Goal: Obtain resource: Obtain resource

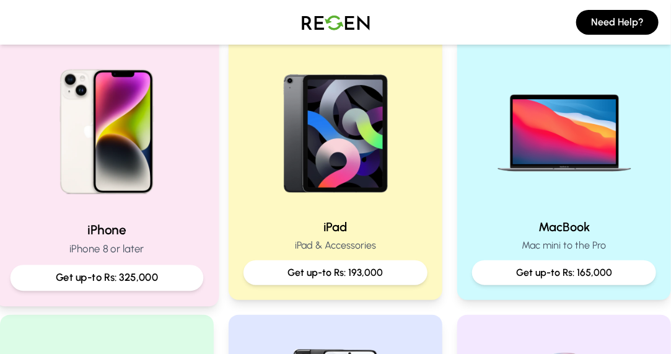
scroll to position [271, 0]
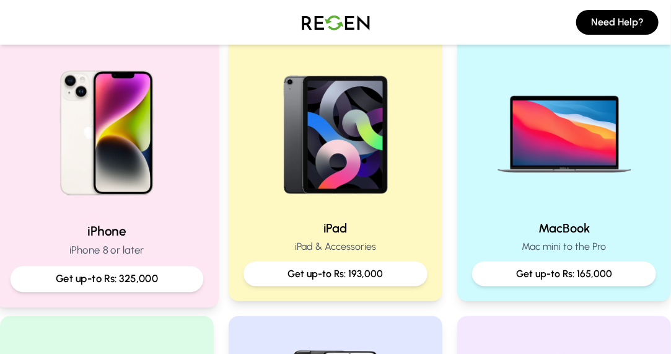
click at [108, 261] on div "iPhone iPhone 8 or later Get up-to Rs: 325,000" at bounding box center [107, 257] width 193 height 70
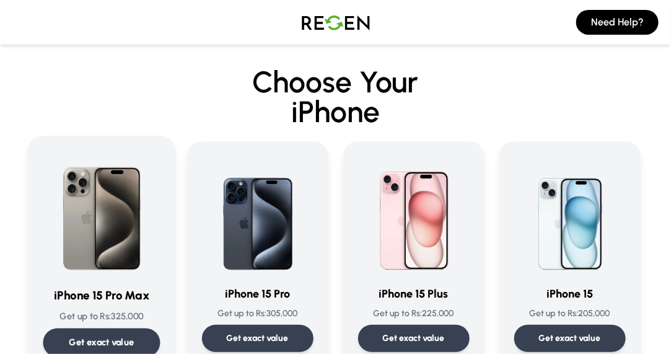
click at [102, 337] on p "Get exact value" at bounding box center [101, 342] width 65 height 13
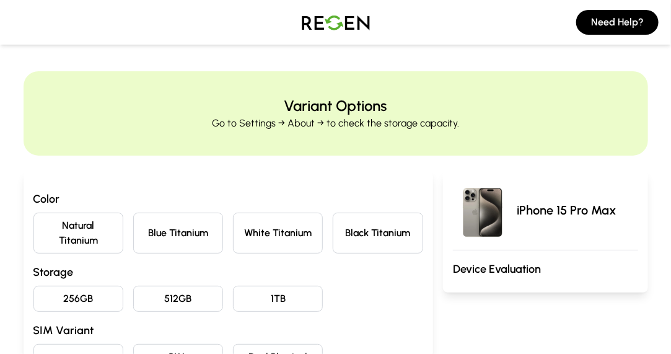
scroll to position [68, 0]
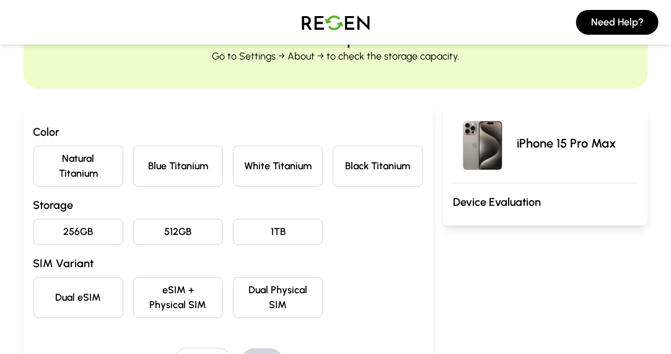
click at [195, 179] on button "Blue Titanium" at bounding box center [178, 166] width 90 height 41
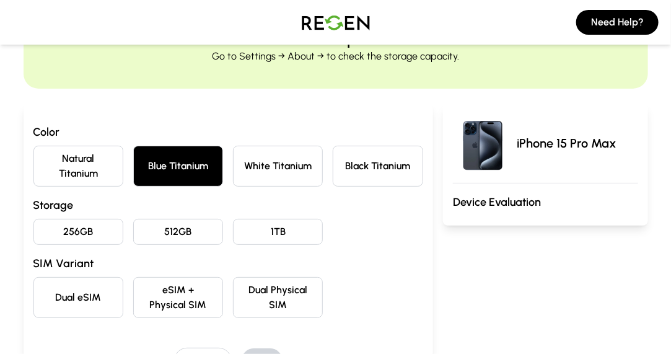
click at [204, 225] on button "512GB" at bounding box center [178, 232] width 90 height 26
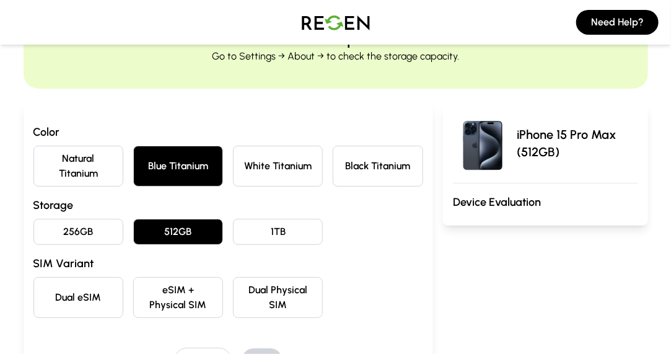
click at [211, 287] on button "eSIM + Physical SIM" at bounding box center [178, 297] width 90 height 41
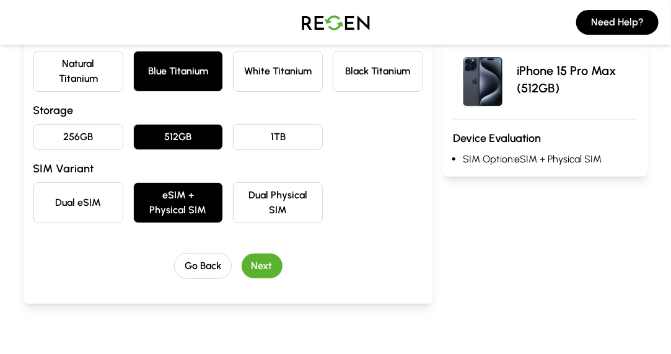
scroll to position [187, 0]
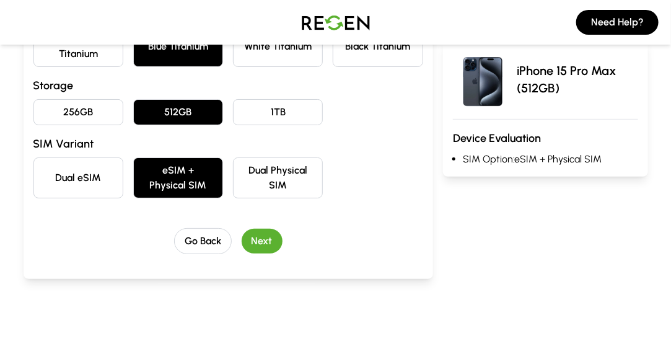
click at [263, 237] on button "Next" at bounding box center [262, 241] width 41 height 25
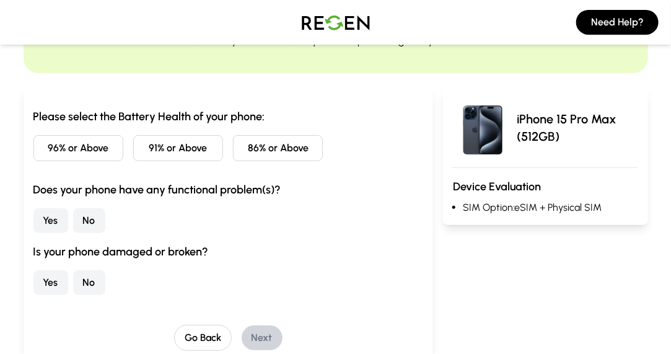
scroll to position [83, 0]
click at [180, 147] on button "91% or Above" at bounding box center [178, 148] width 90 height 26
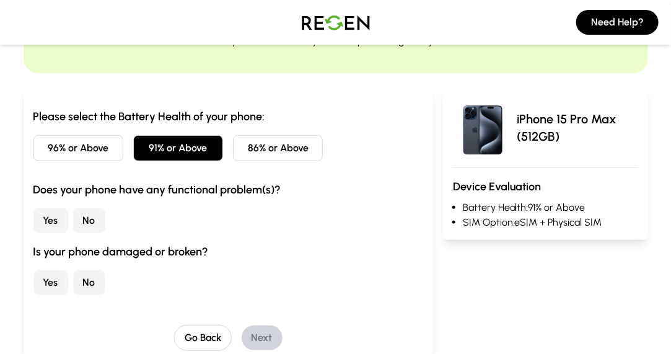
click at [50, 212] on button "Yes" at bounding box center [50, 220] width 35 height 25
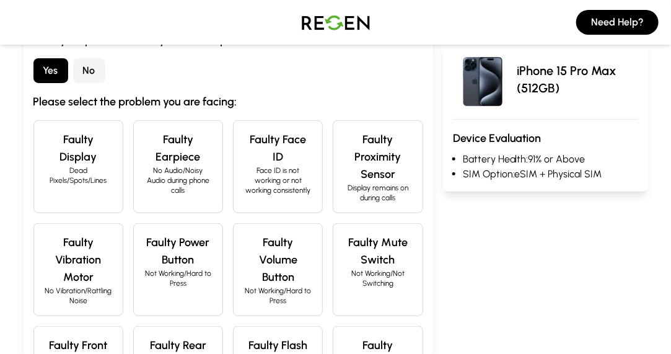
scroll to position [333, 0]
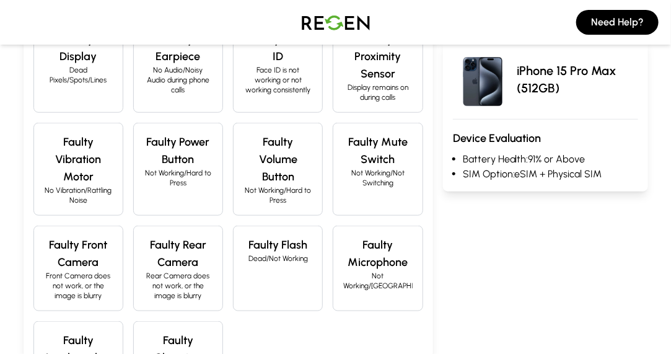
click at [273, 193] on p "Not Working/Hard to Press" at bounding box center [277, 195] width 69 height 20
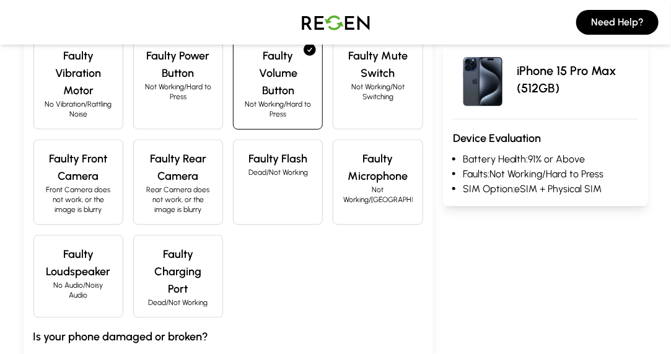
scroll to position [430, 0]
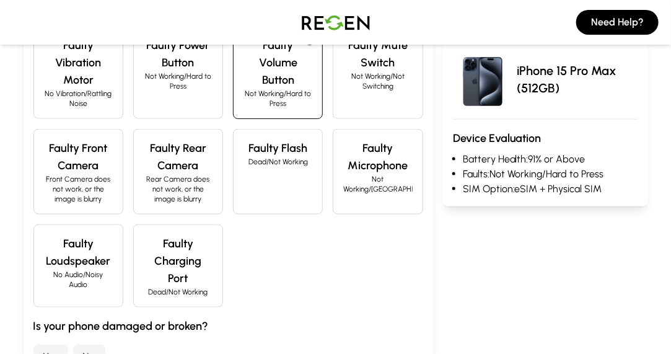
click at [192, 243] on h4 "Faulty Charging Port" at bounding box center [178, 261] width 69 height 52
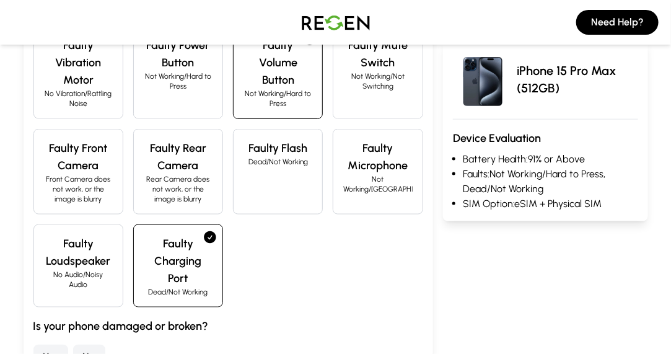
click at [82, 344] on button "No" at bounding box center [89, 356] width 32 height 25
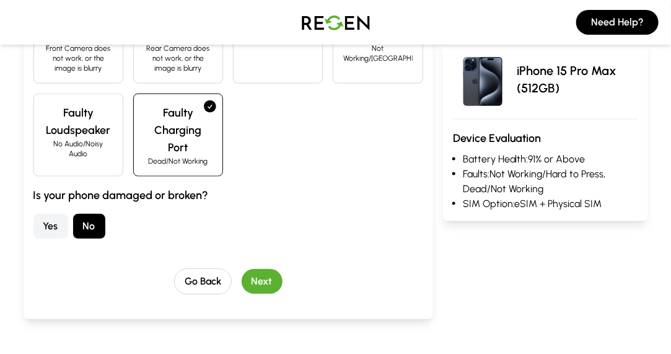
scroll to position [561, 0]
click at [273, 268] on div "Go Back Next" at bounding box center [228, 281] width 390 height 26
click at [267, 268] on button "Next" at bounding box center [262, 280] width 41 height 25
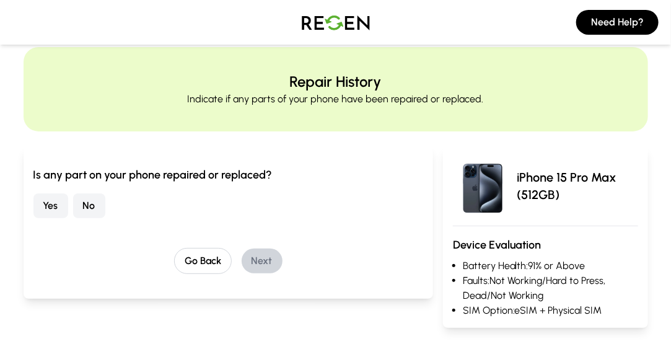
scroll to position [0, 0]
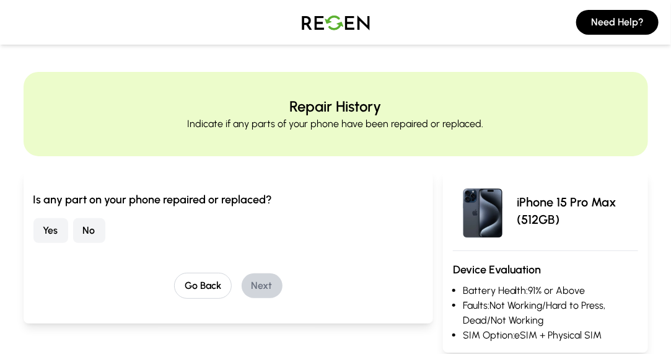
click at [48, 230] on button "Yes" at bounding box center [50, 230] width 35 height 25
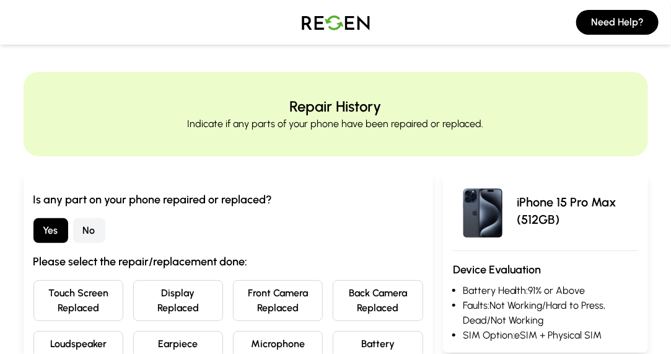
scroll to position [79, 0]
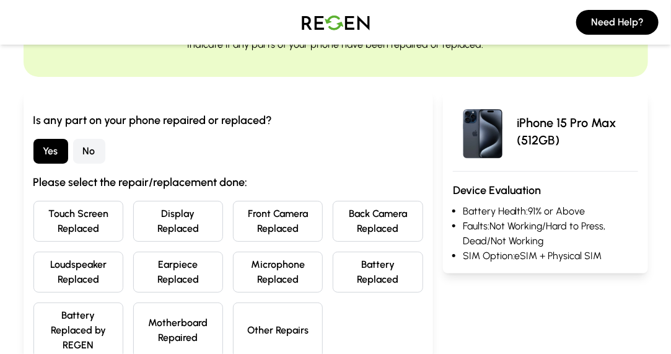
click at [173, 223] on button "Display Replaced" at bounding box center [178, 221] width 90 height 41
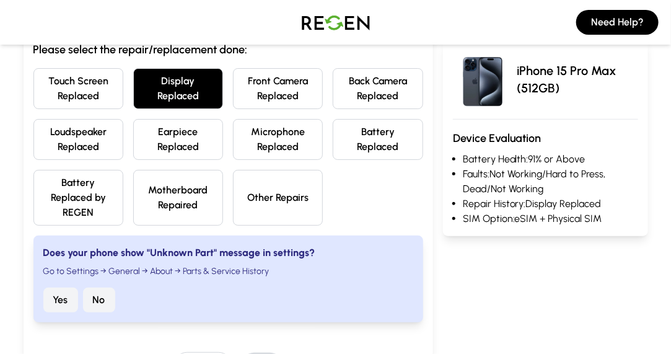
scroll to position [212, 0]
click at [100, 297] on button "No" at bounding box center [99, 299] width 32 height 25
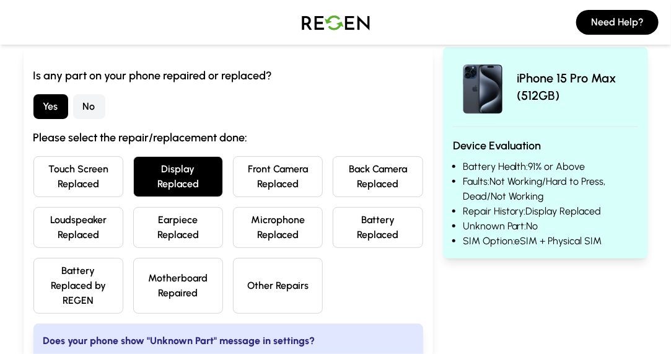
scroll to position [123, 0]
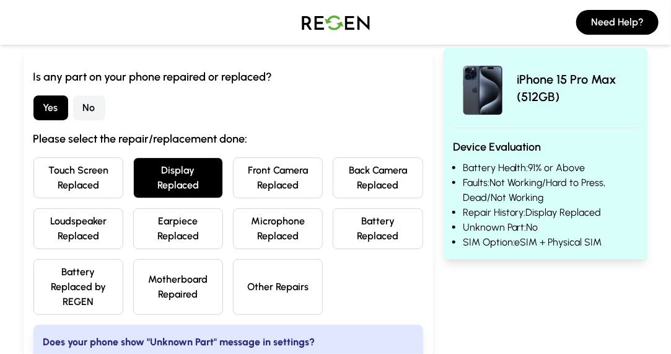
click at [461, 282] on div "iPhone 15 Pro Max (512GB) Device Evaluation Battery Health: 91% or Above Faults…" at bounding box center [545, 284] width 205 height 473
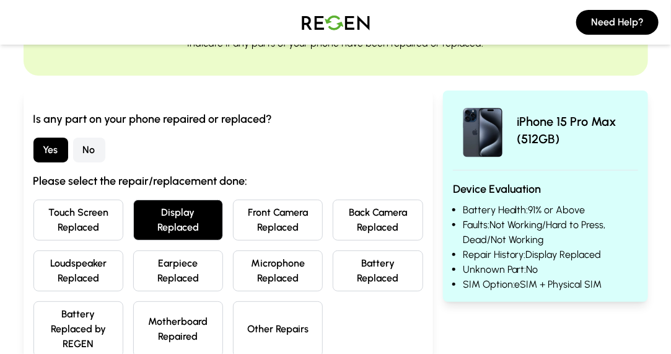
scroll to position [81, 0]
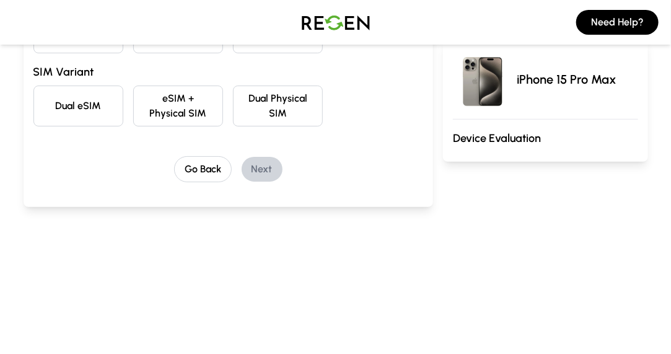
scroll to position [261, 0]
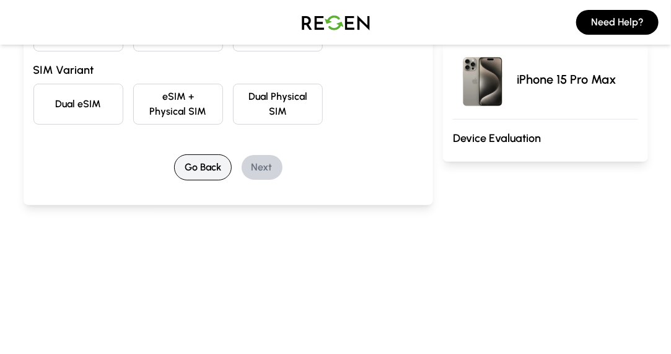
click at [206, 167] on button "Go Back" at bounding box center [203, 167] width 58 height 26
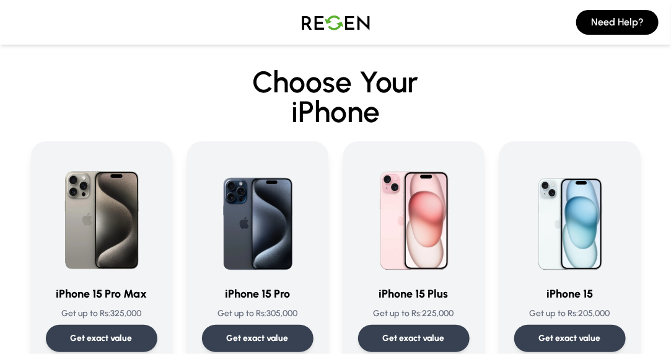
drag, startPoint x: 344, startPoint y: 7, endPoint x: 323, endPoint y: 24, distance: 27.8
click at [323, 24] on img at bounding box center [335, 22] width 87 height 35
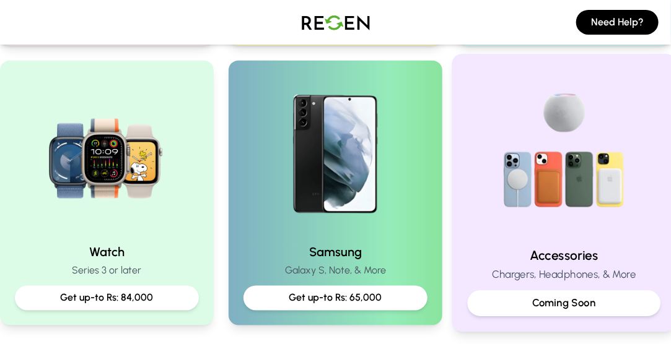
scroll to position [527, 0]
